Goal: Communication & Community: Connect with others

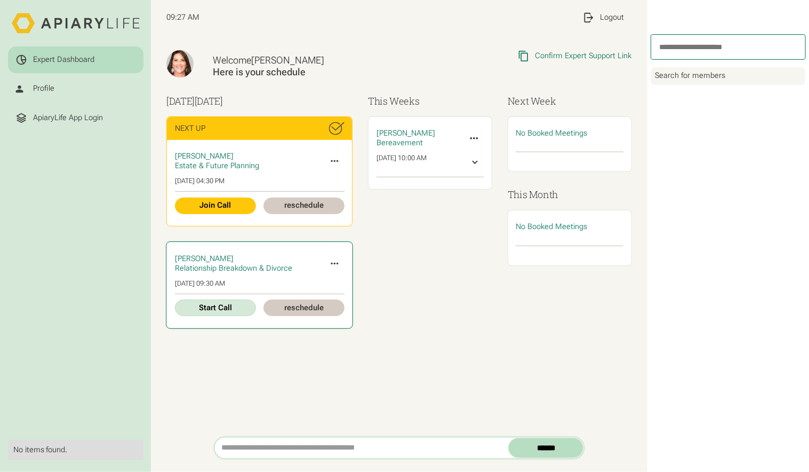
click at [221, 311] on link "Start Call" at bounding box center [215, 307] width 81 height 17
click at [585, 57] on div "Confirm Expert Support Link" at bounding box center [584, 56] width 97 height 10
